Goal: Find specific page/section: Find specific page/section

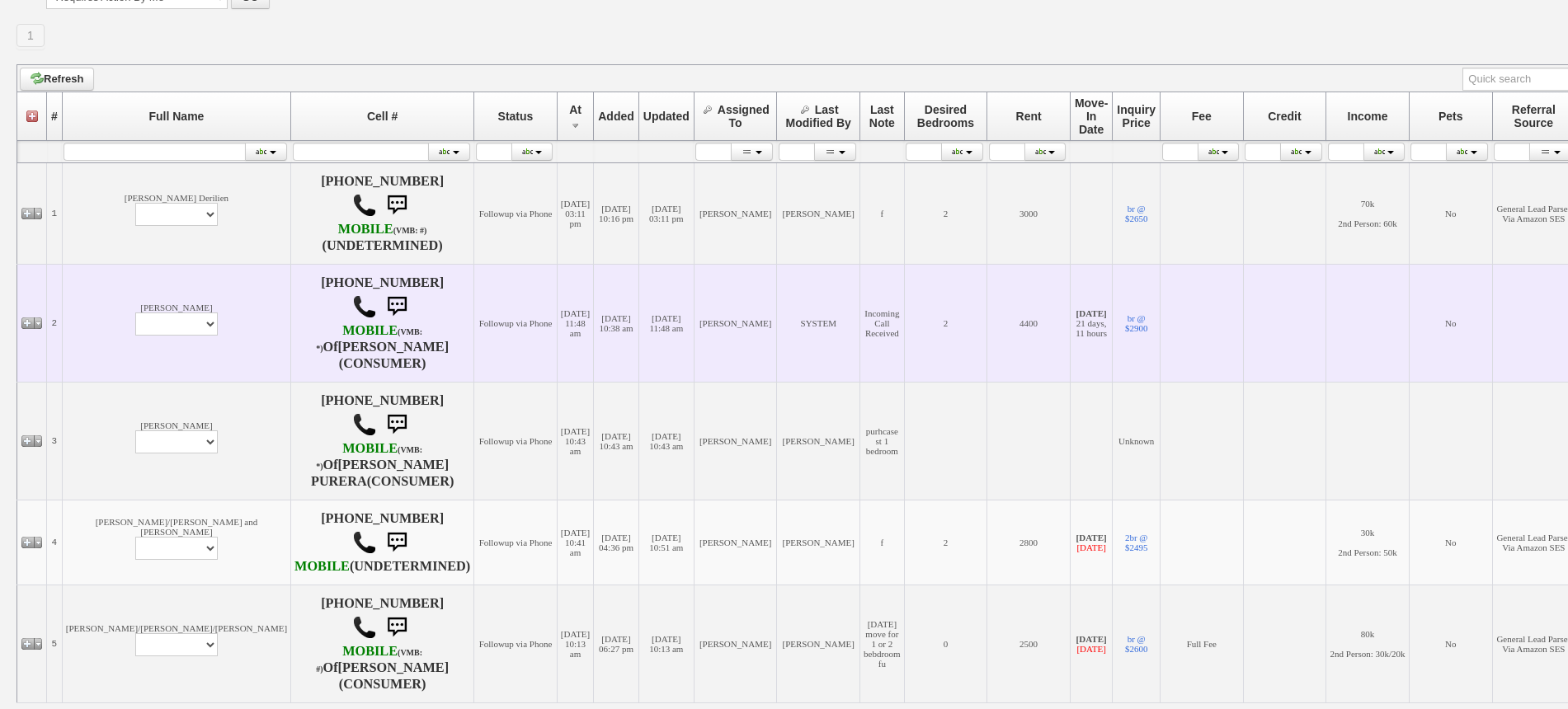
scroll to position [309, 0]
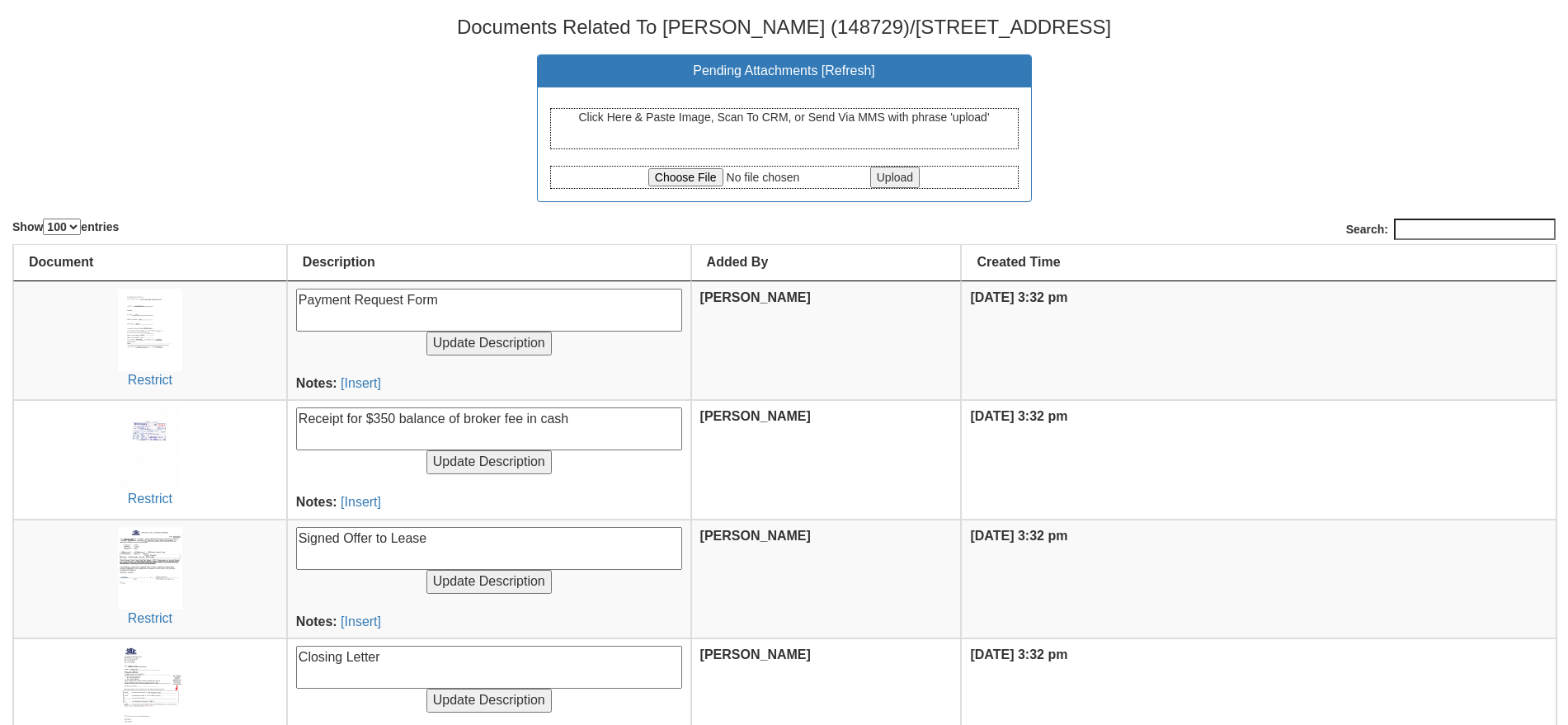
select select "100"
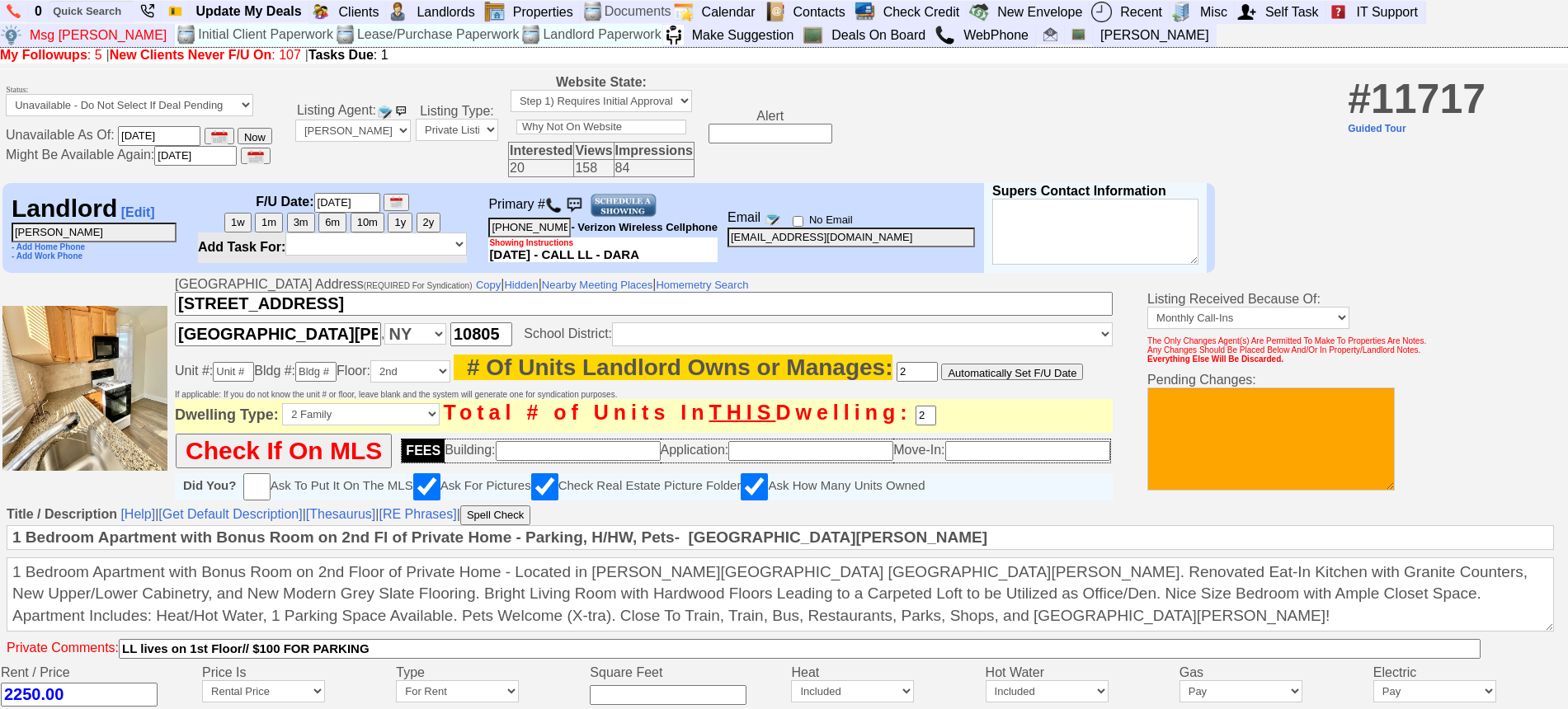
scroll to position [143, 0]
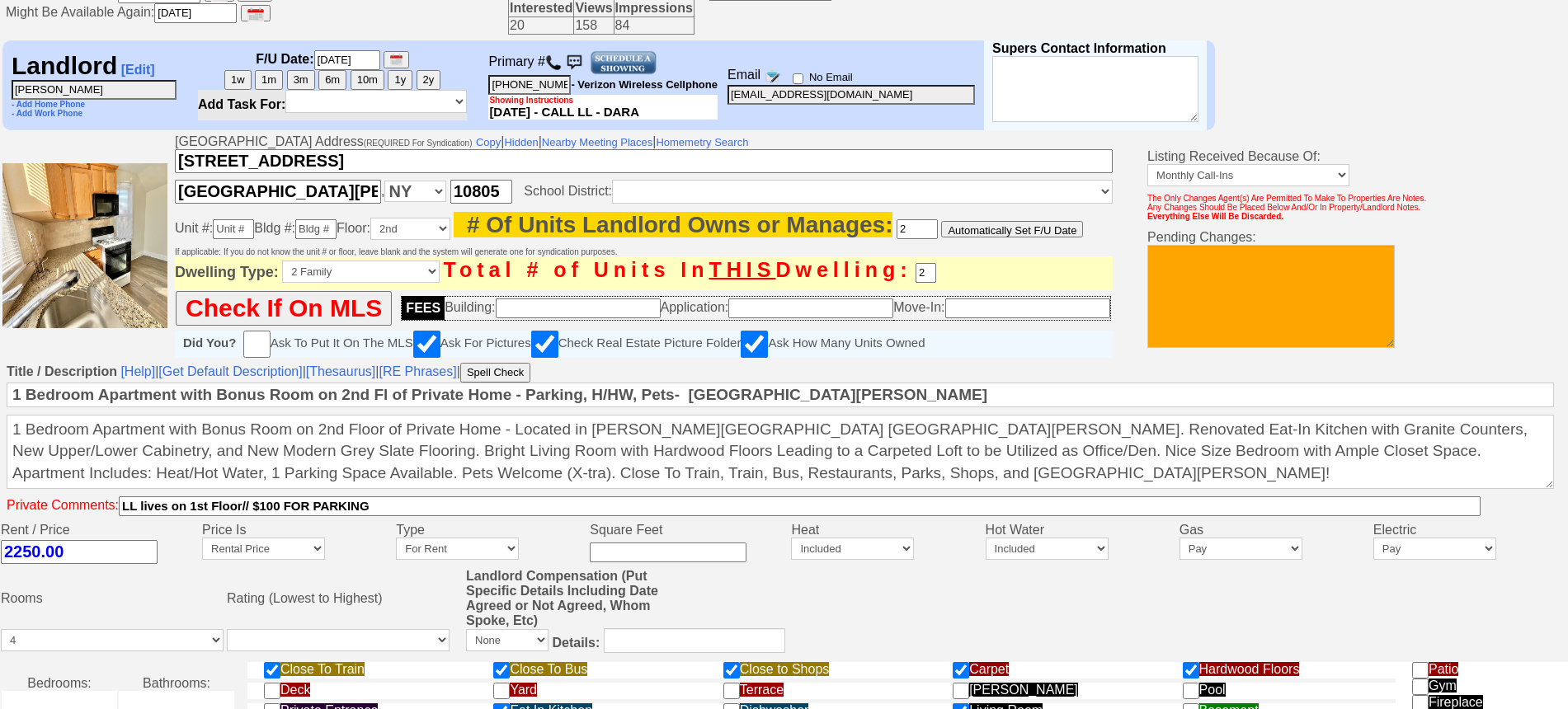
select select "50"
